Goal: Task Accomplishment & Management: Use online tool/utility

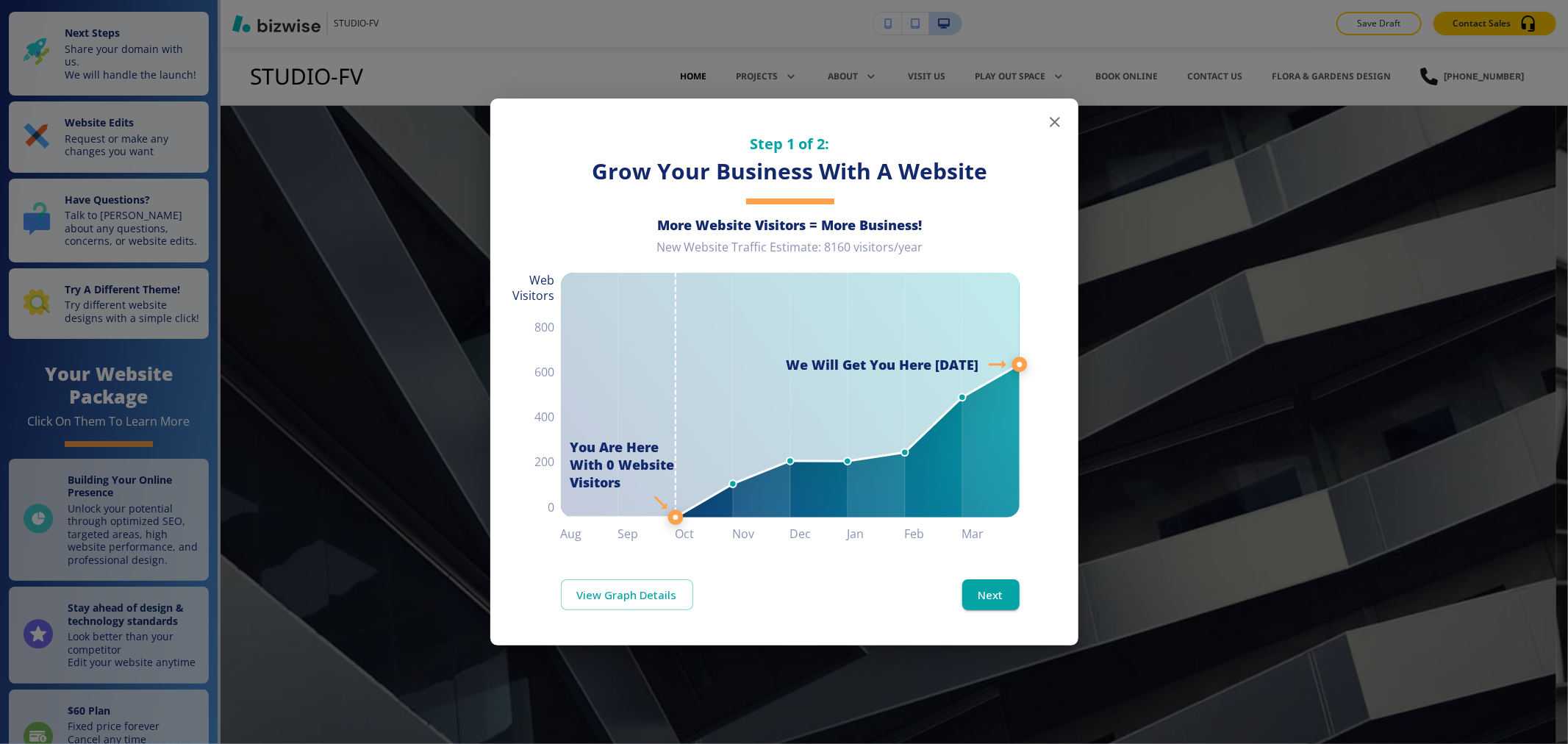
click at [1062, 128] on icon "button" at bounding box center [1055, 122] width 18 height 18
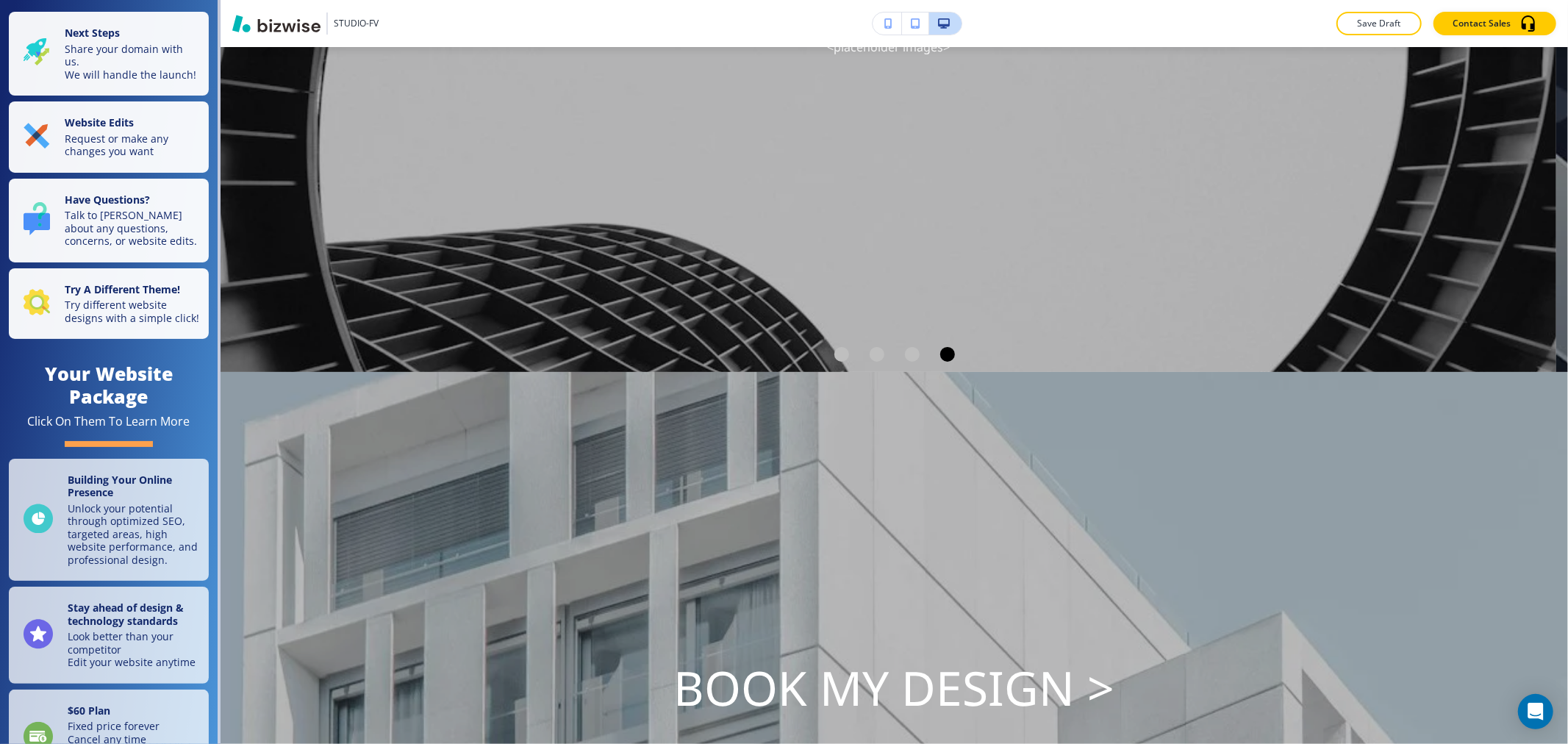
scroll to position [74, 0]
